Goal: Check status: Check status

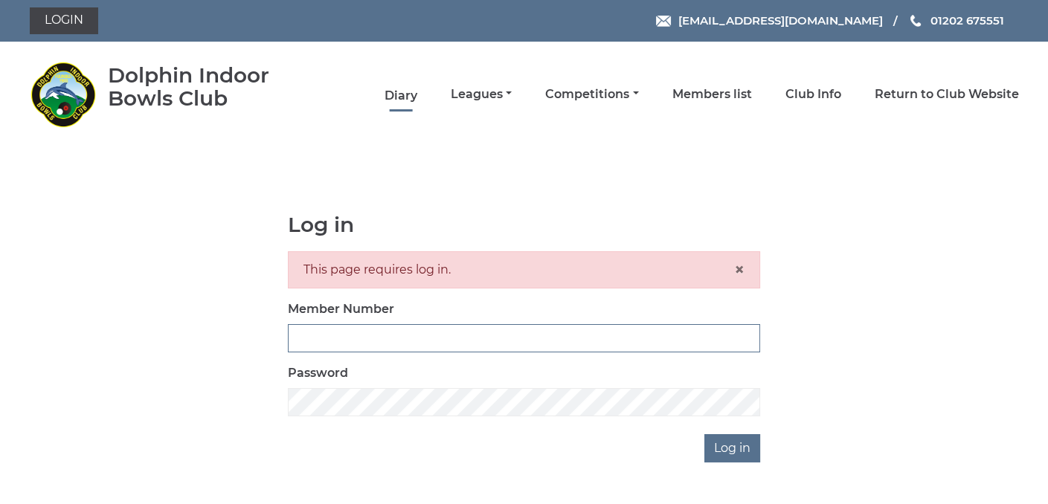
type input "3361"
click at [408, 92] on link "Diary" at bounding box center [400, 96] width 33 height 16
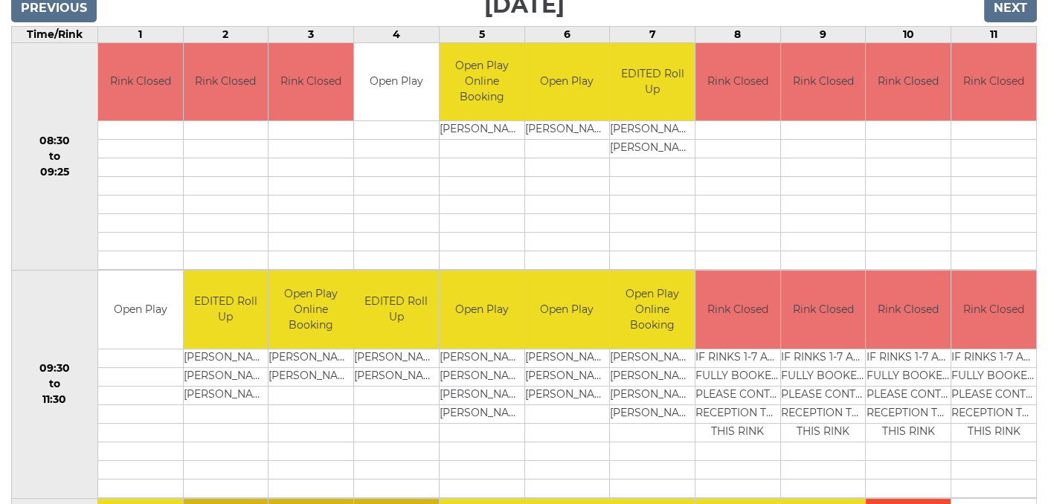
scroll to position [149, 0]
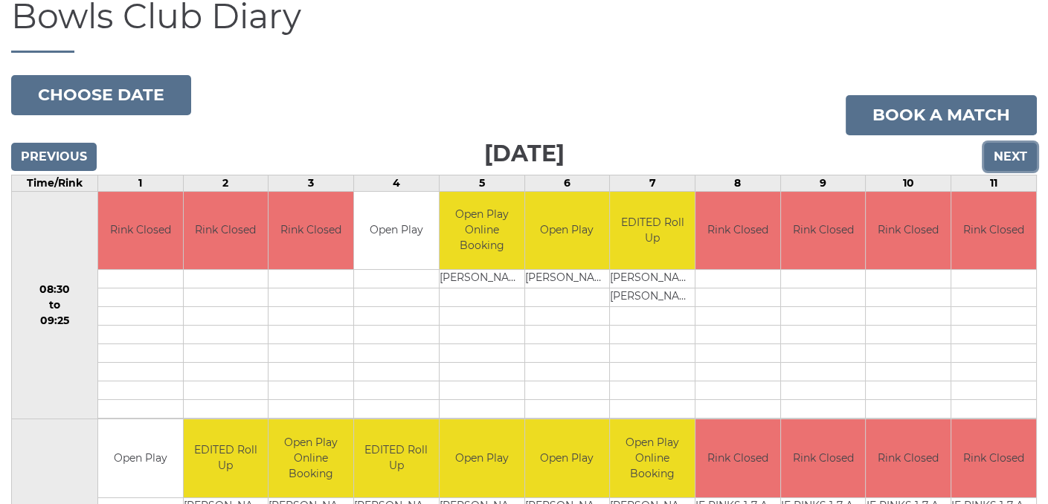
click at [1016, 158] on input "Next" at bounding box center [1010, 157] width 53 height 28
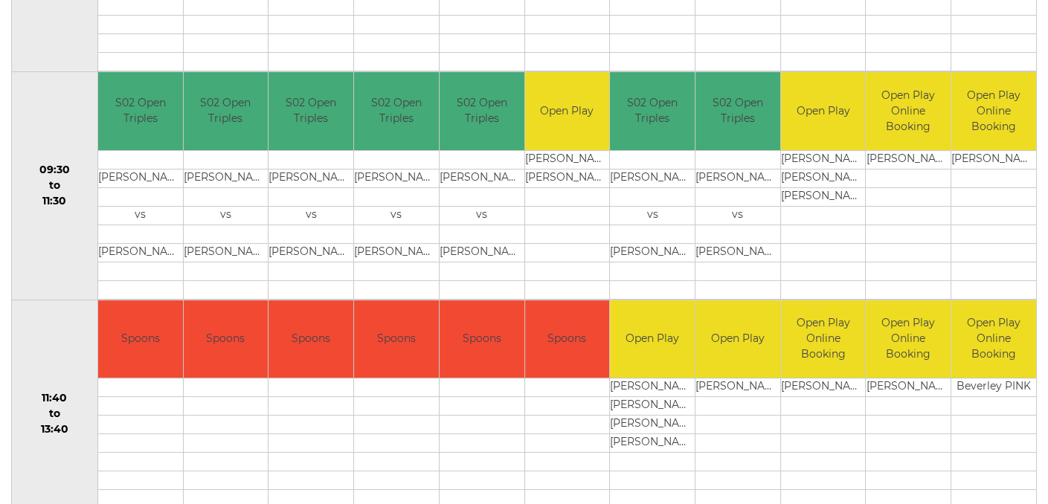
scroll to position [521, 0]
